Goal: Transaction & Acquisition: Purchase product/service

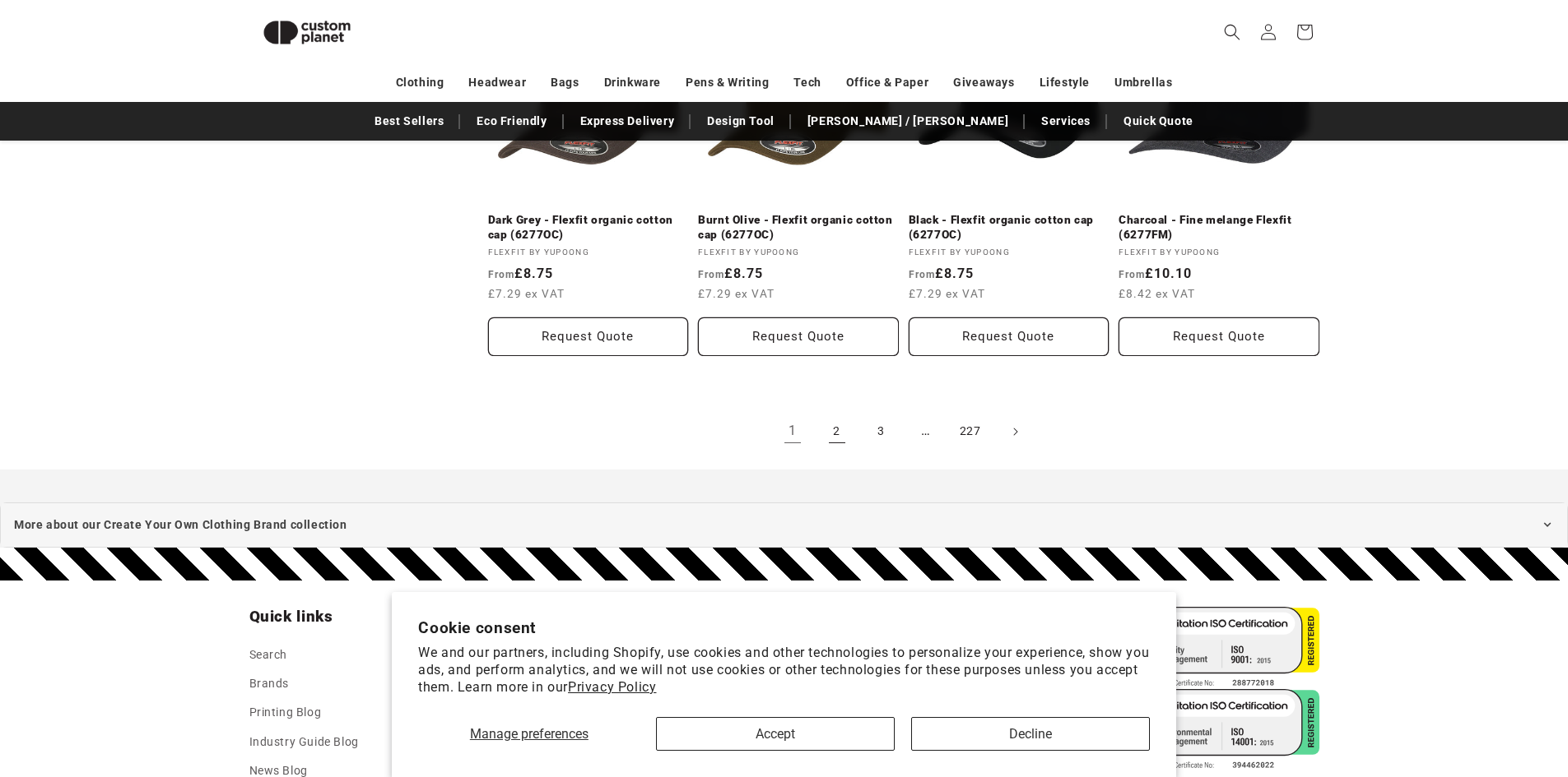
scroll to position [1706, 0]
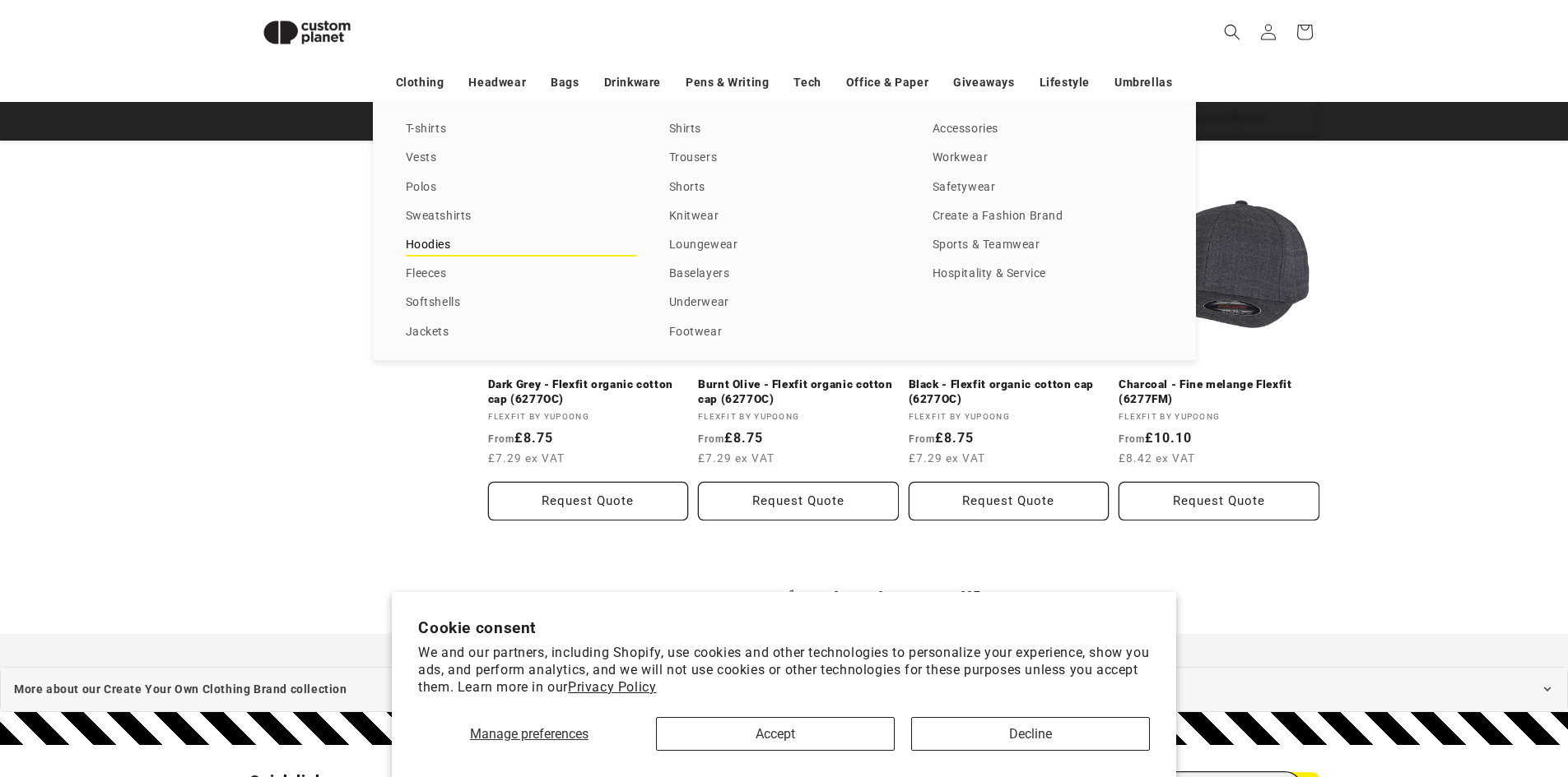
click at [432, 246] on link "Hoodies" at bounding box center [520, 246] width 230 height 22
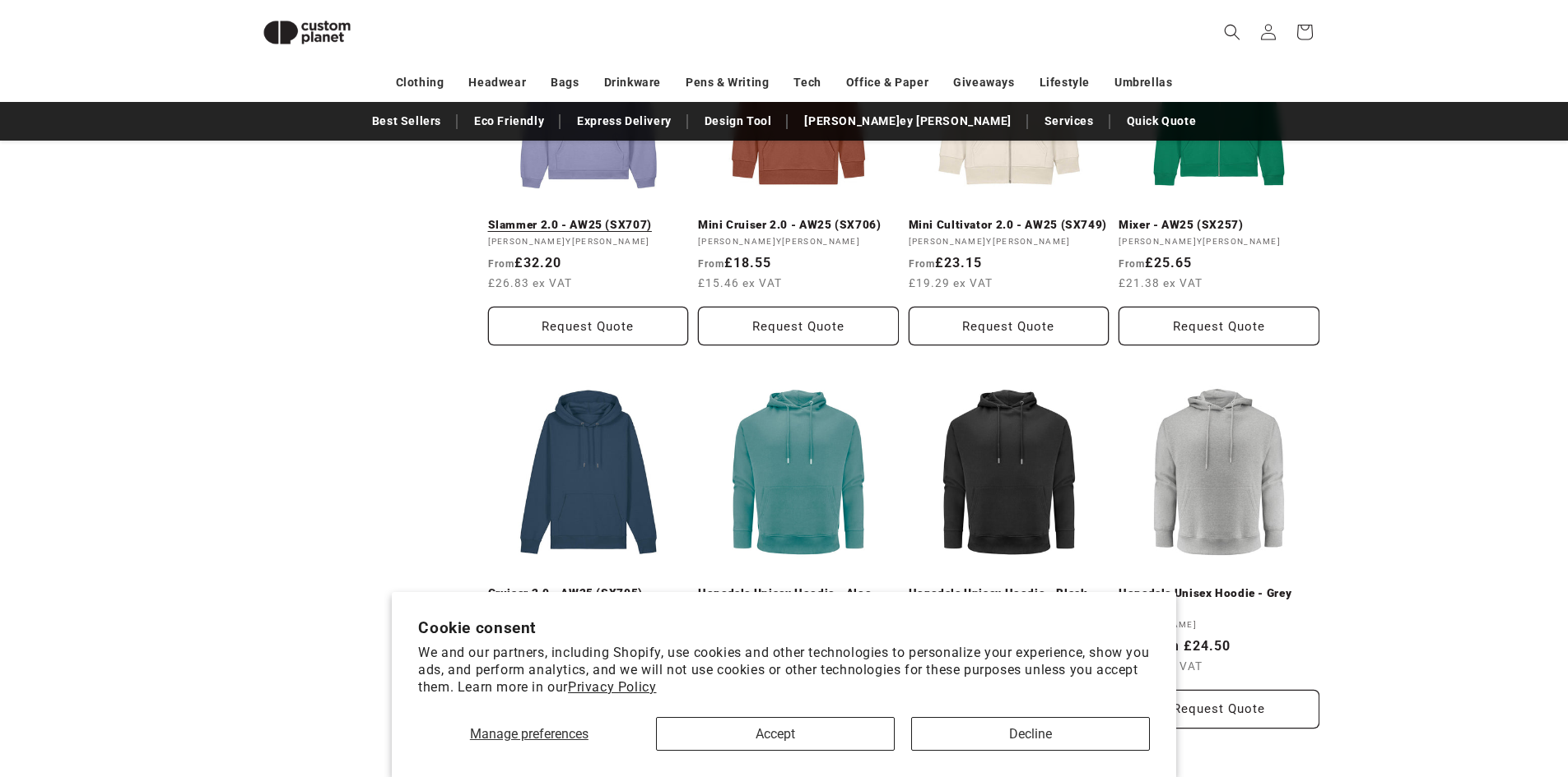
scroll to position [718, 0]
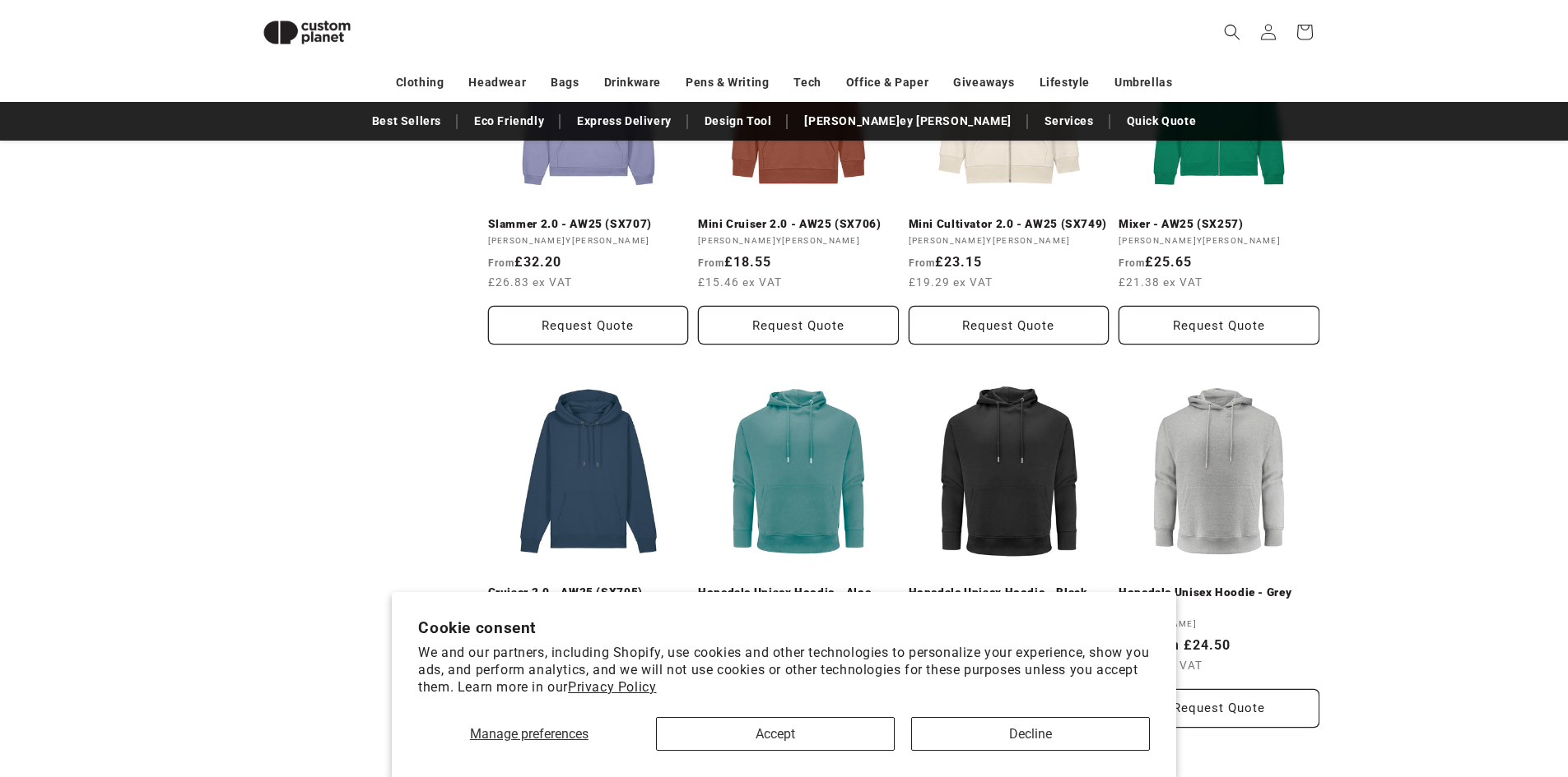
click at [990, 585] on link "Hopedale Unisex Hoodie - Black" at bounding box center [1008, 592] width 200 height 14
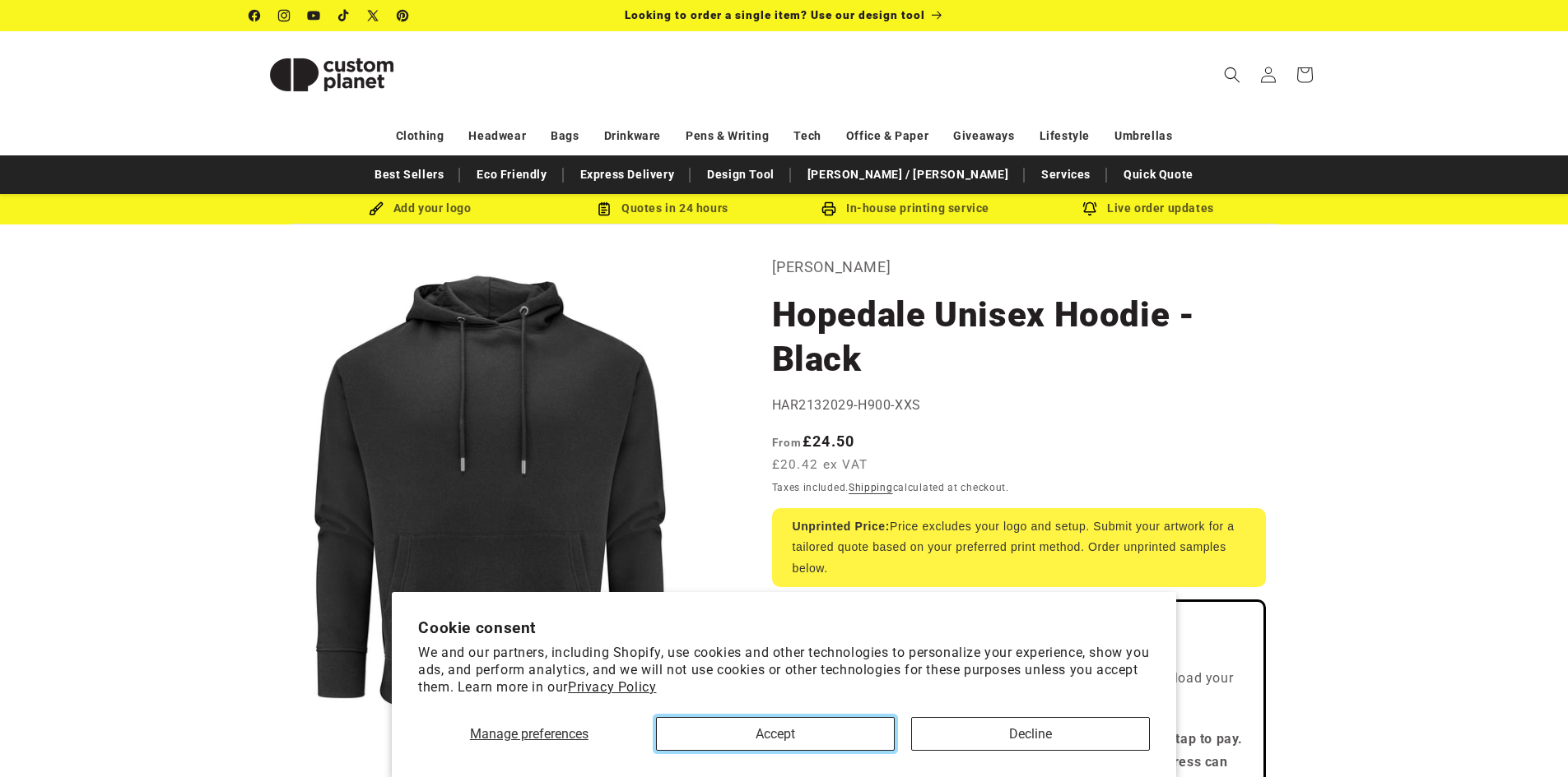
click at [816, 729] on button "Accept" at bounding box center [775, 734] width 239 height 34
